Goal: Complete application form

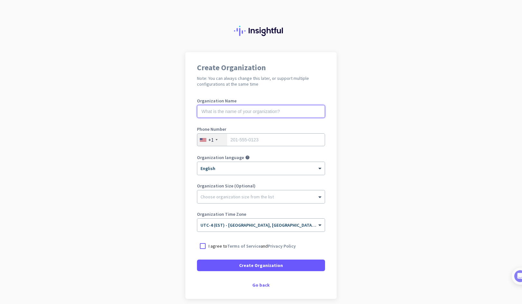
click at [283, 116] on input "text" at bounding box center [261, 111] width 128 height 13
type input "Mercor"
click at [200, 144] on div "+1" at bounding box center [212, 139] width 30 height 12
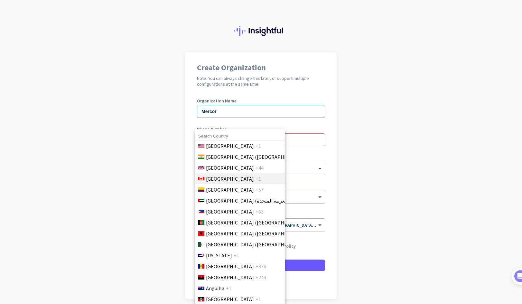
click at [220, 174] on li "Canada +1" at bounding box center [240, 178] width 90 height 11
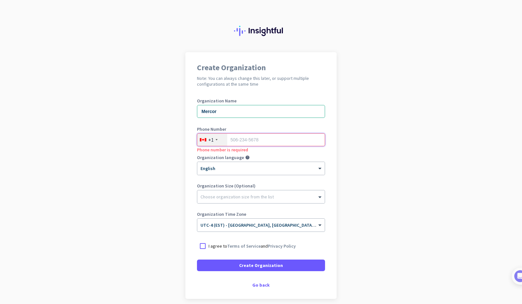
click at [244, 143] on input "tel" at bounding box center [261, 139] width 128 height 13
type input "6477164774"
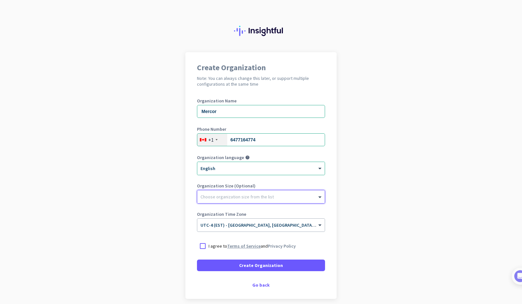
click at [236, 245] on link "Terms of Service" at bounding box center [243, 246] width 33 height 6
drag, startPoint x: 198, startPoint y: 244, endPoint x: 203, endPoint y: 249, distance: 7.3
click at [198, 244] on div at bounding box center [203, 246] width 12 height 12
click at [259, 285] on div "Go back" at bounding box center [261, 284] width 128 height 5
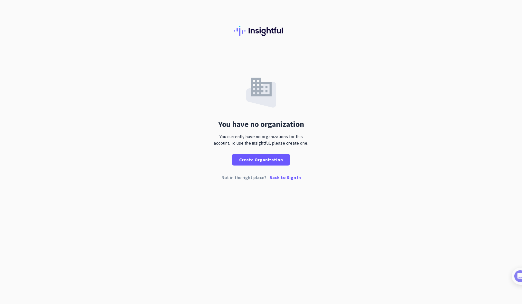
click at [273, 178] on p "Back to Sign In" at bounding box center [285, 177] width 32 height 5
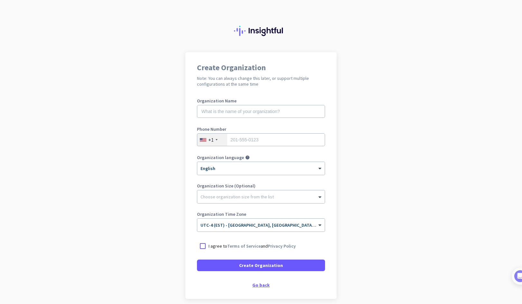
click at [258, 283] on div "Go back" at bounding box center [261, 284] width 128 height 5
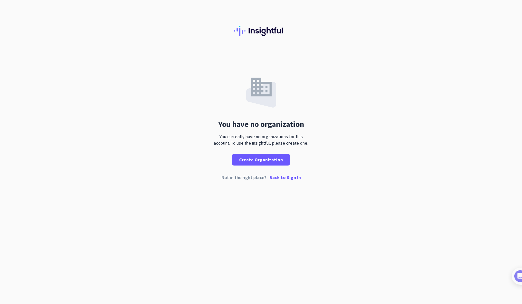
click at [358, 91] on div "You have no organization You currently have no organizations for this account. …" at bounding box center [261, 108] width 522 height 113
click at [289, 179] on p "Back to Sign In" at bounding box center [285, 177] width 32 height 5
